Goal: Use online tool/utility: Utilize a website feature to perform a specific function

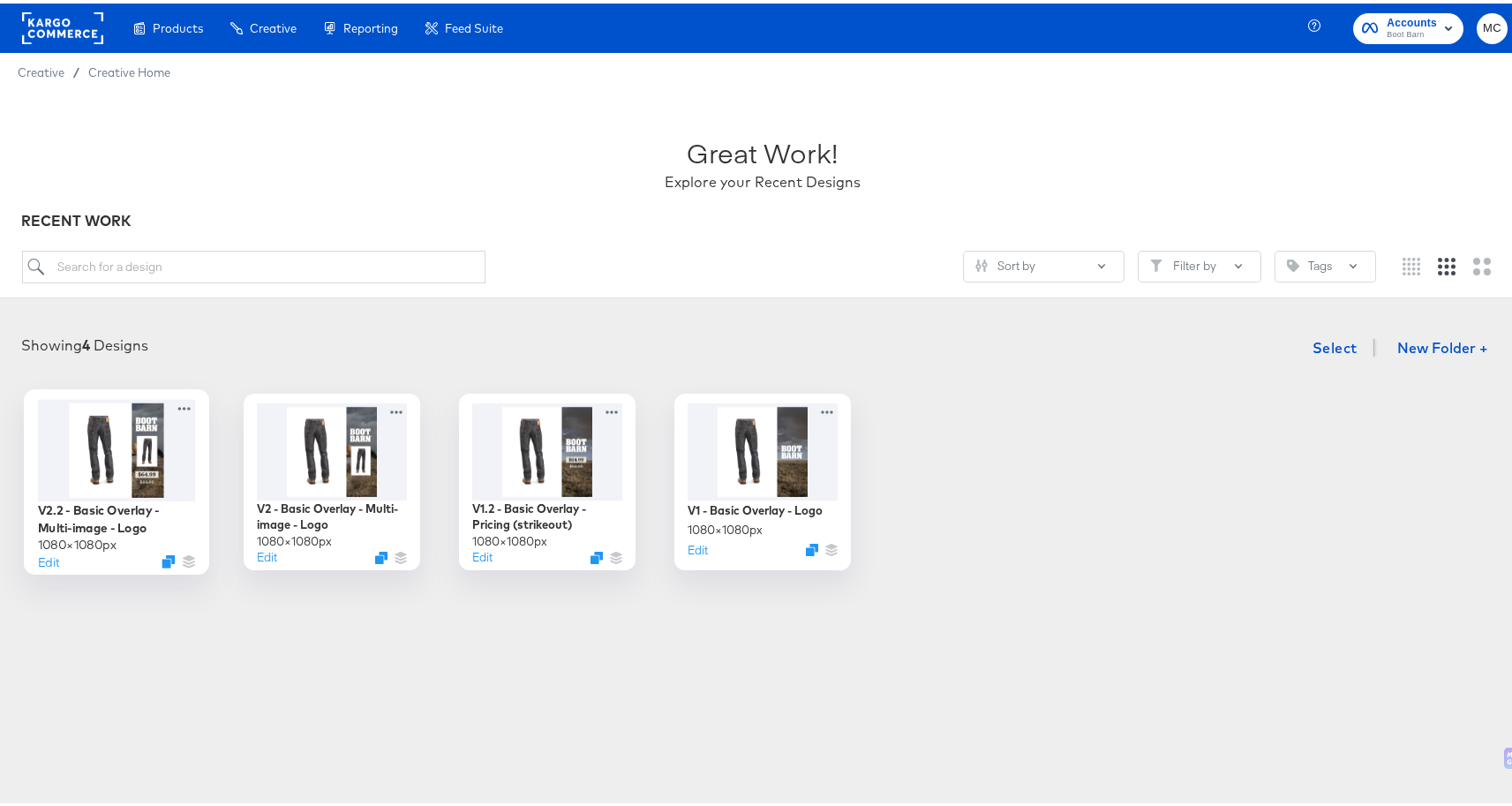
click at [134, 462] on div at bounding box center [116, 446] width 158 height 102
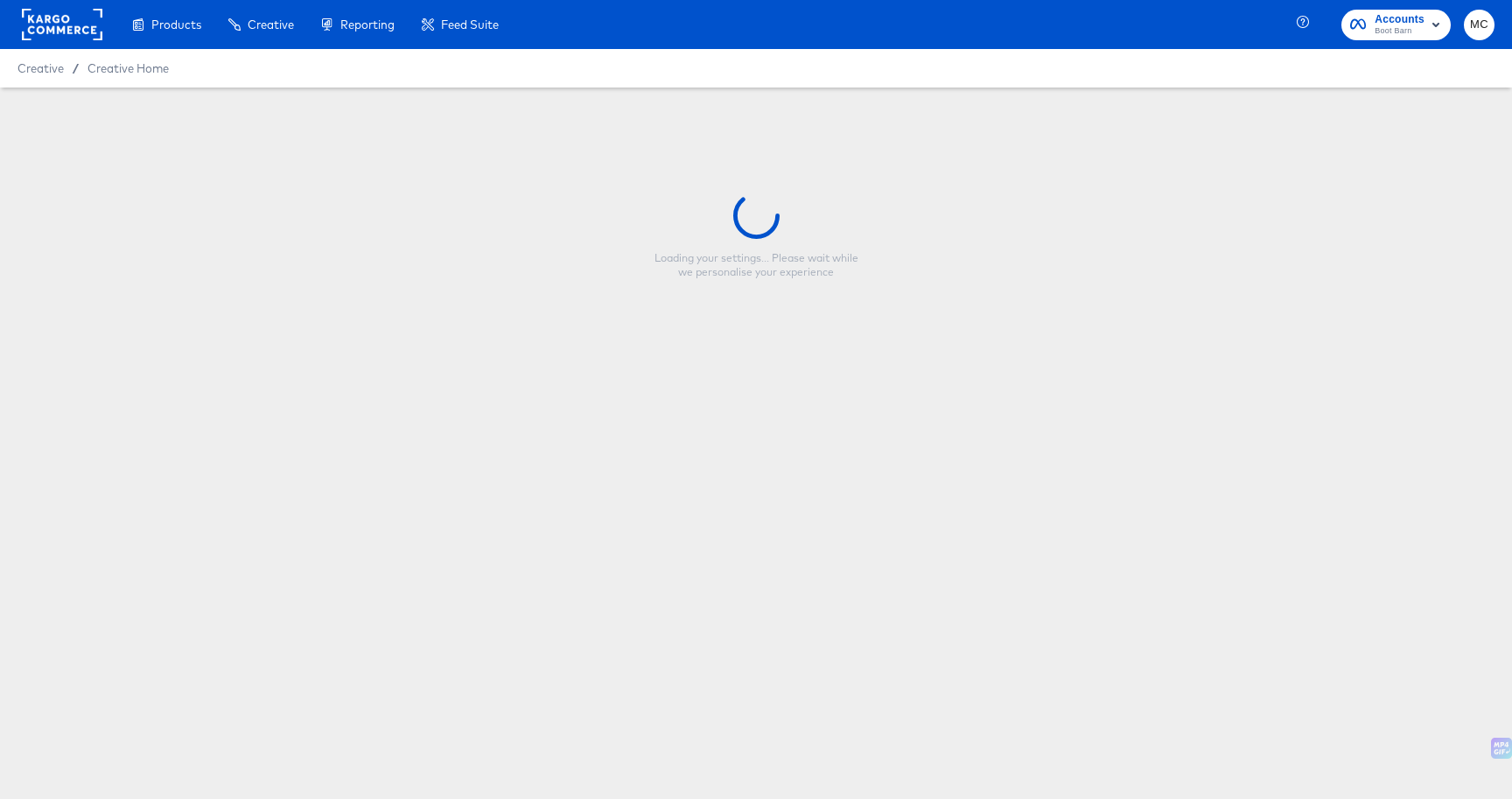
type input "V2.2 - Basic Overlay - Multi-image - Logo"
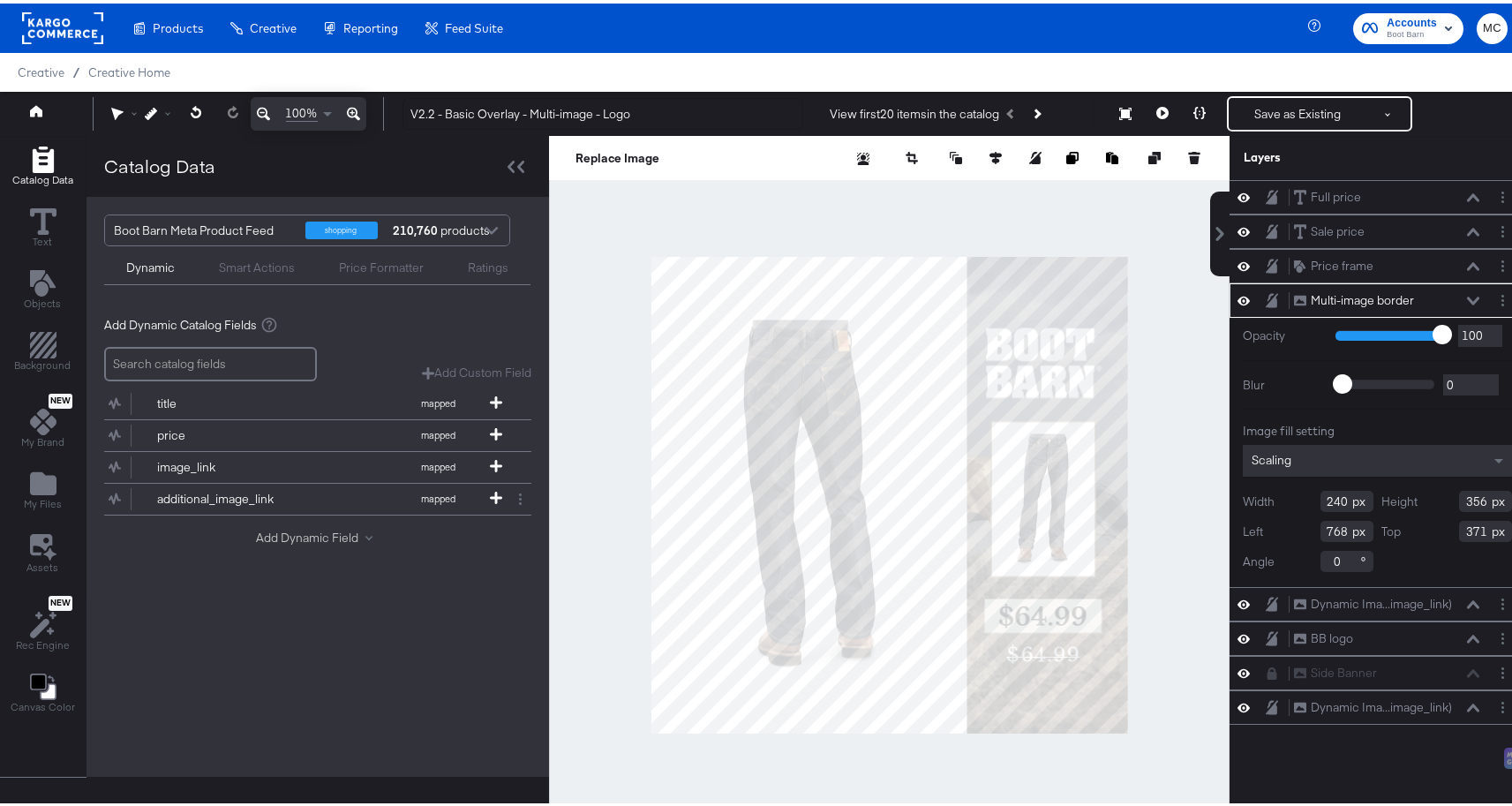
click at [285, 527] on button "Add Dynamic Field" at bounding box center [317, 534] width 123 height 16
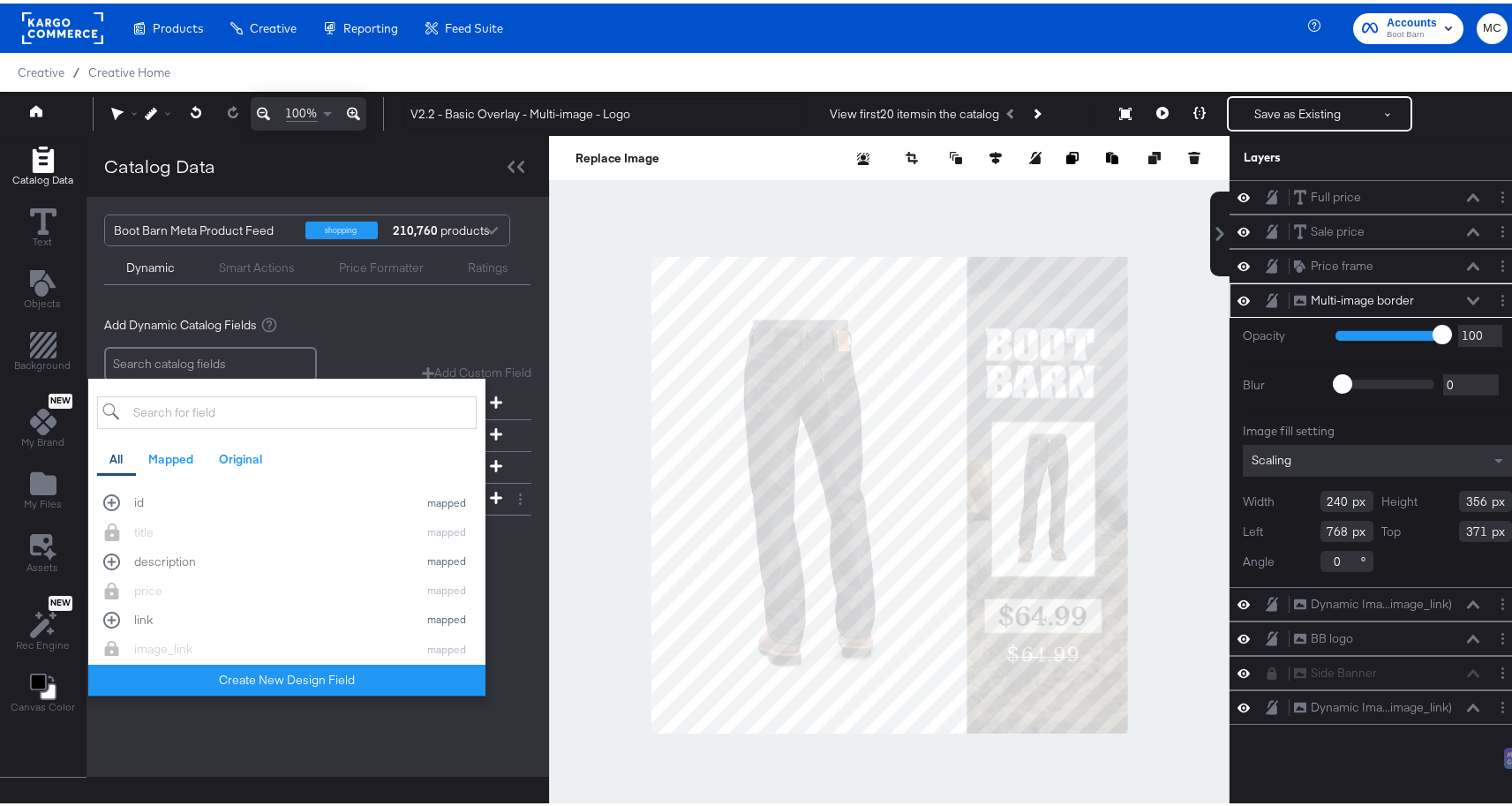
click at [223, 408] on input "search" at bounding box center [287, 409] width 380 height 33
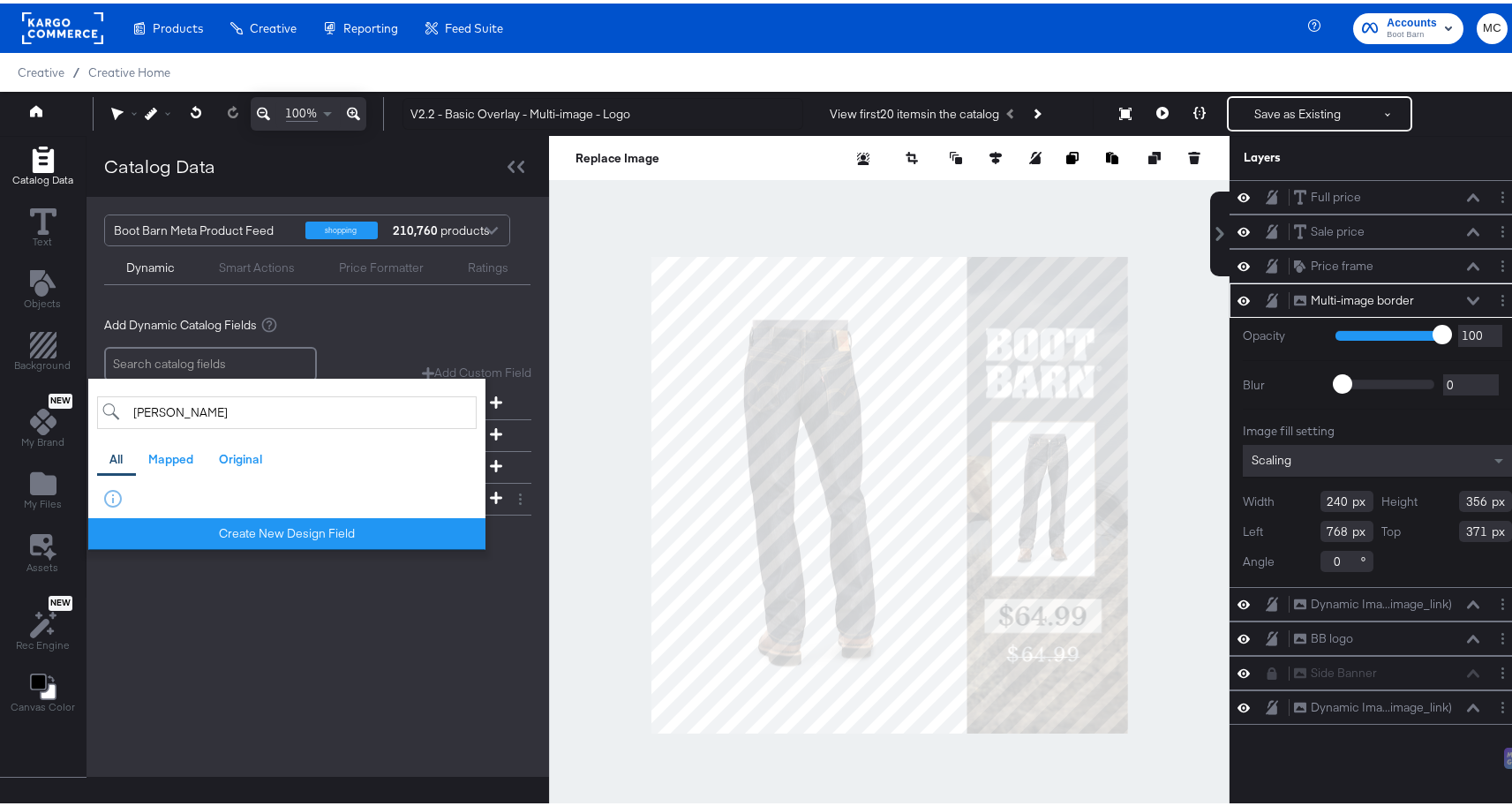
type input "sale"
drag, startPoint x: 152, startPoint y: 403, endPoint x: 78, endPoint y: 391, distance: 75.0
click at [79, 391] on div "Catalog Data Text Objects Background New My Brand My Files Assets New Rec Engin…" at bounding box center [274, 491] width 549 height 718
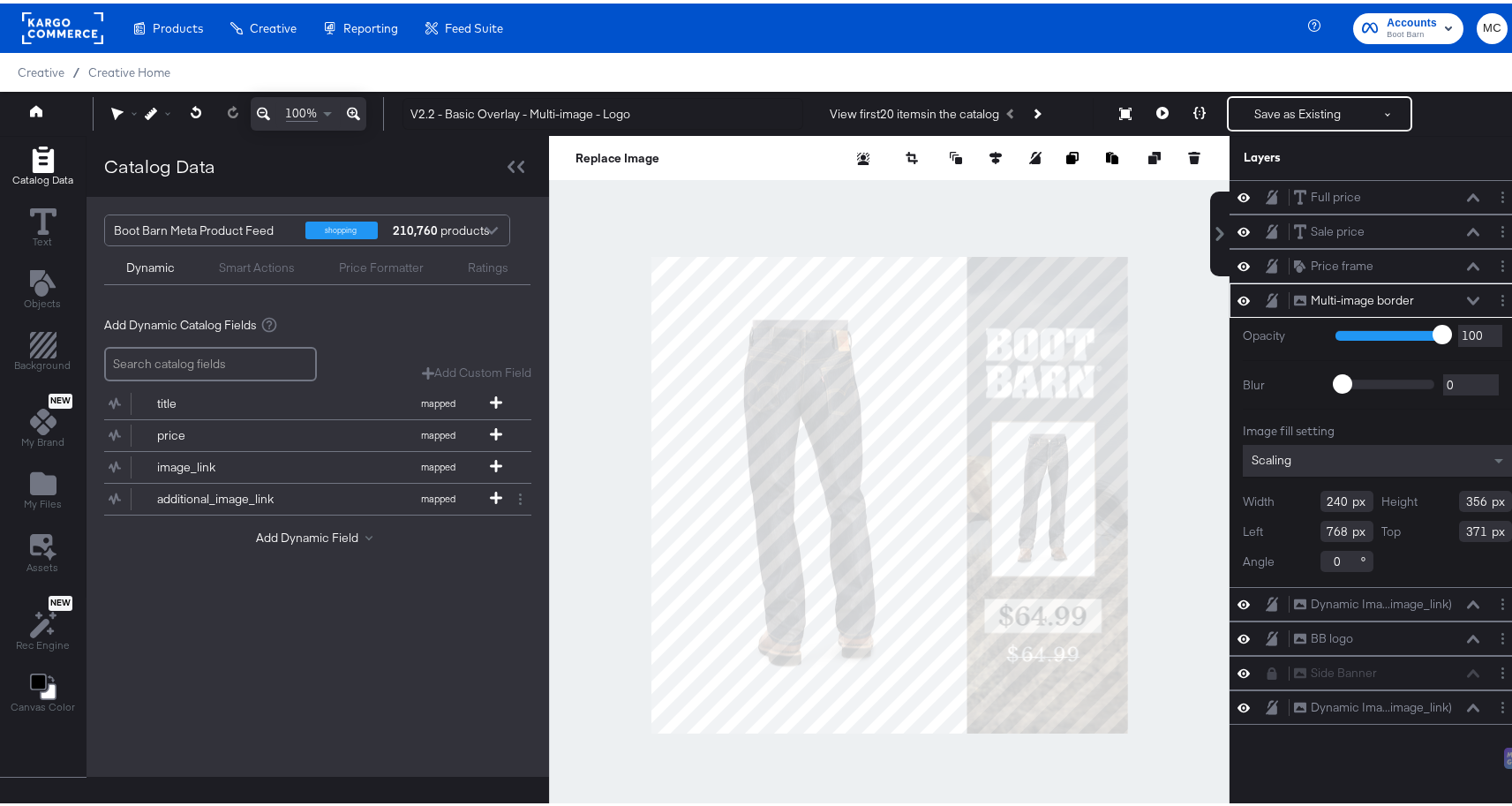
click at [219, 345] on input "search" at bounding box center [210, 361] width 213 height 35
